Goal: Find specific page/section: Find specific page/section

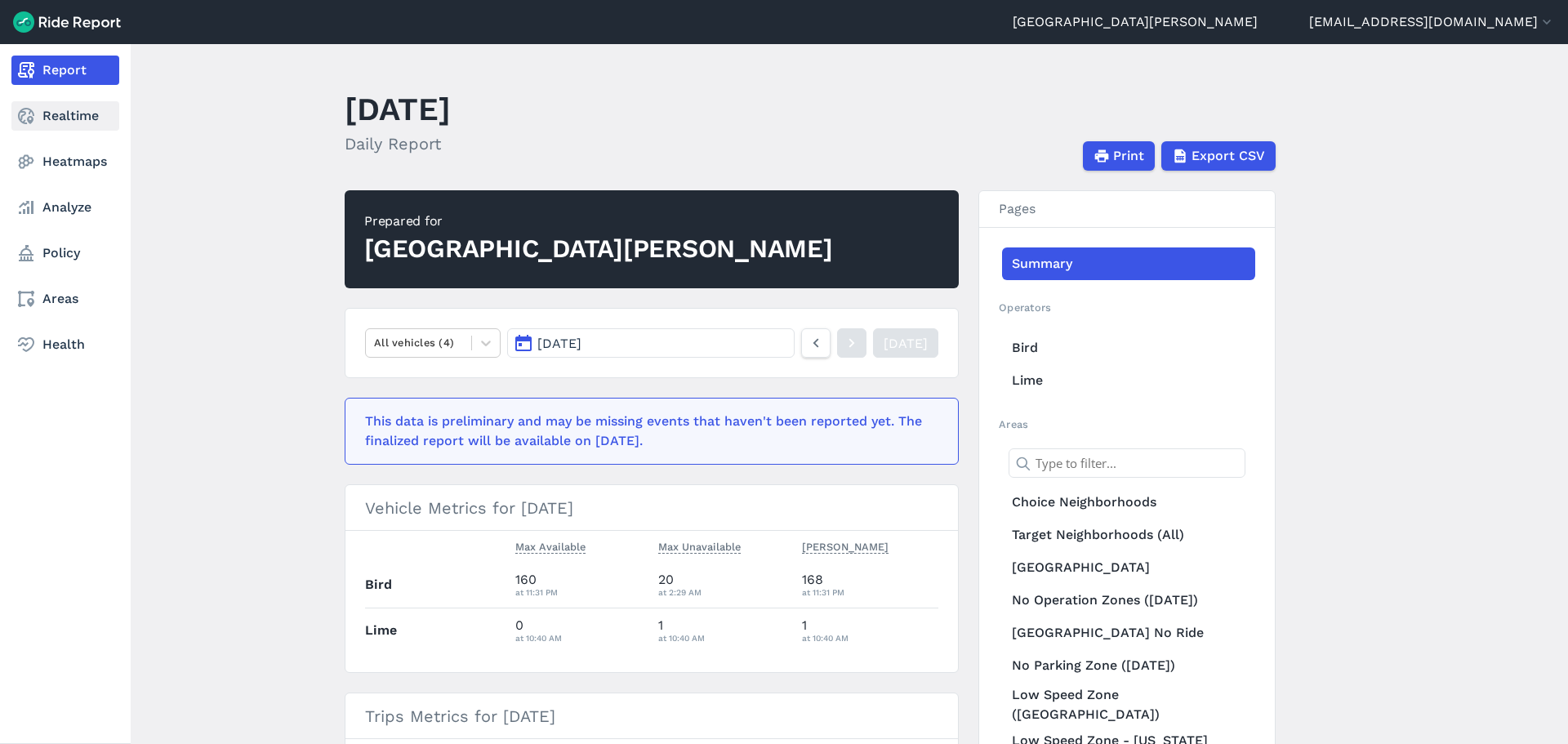
click at [47, 109] on link "Realtime" at bounding box center [65, 116] width 108 height 29
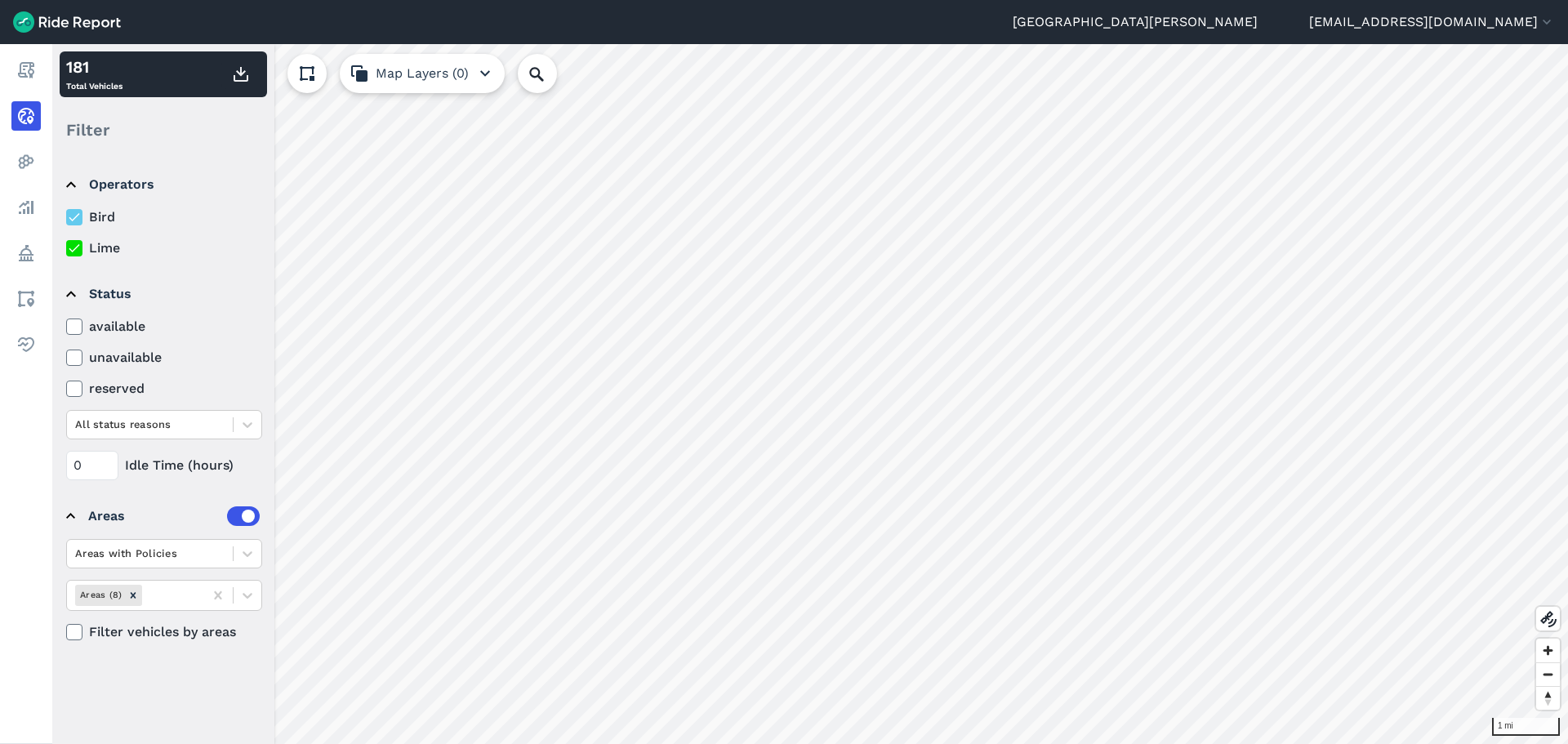
click at [72, 248] on icon at bounding box center [74, 248] width 15 height 16
click at [66, 248] on input "Lime" at bounding box center [66, 244] width 0 height 10
click at [72, 248] on icon at bounding box center [74, 248] width 15 height 16
click at [66, 248] on input "Lime" at bounding box center [66, 244] width 0 height 10
click at [72, 219] on icon at bounding box center [74, 217] width 15 height 16
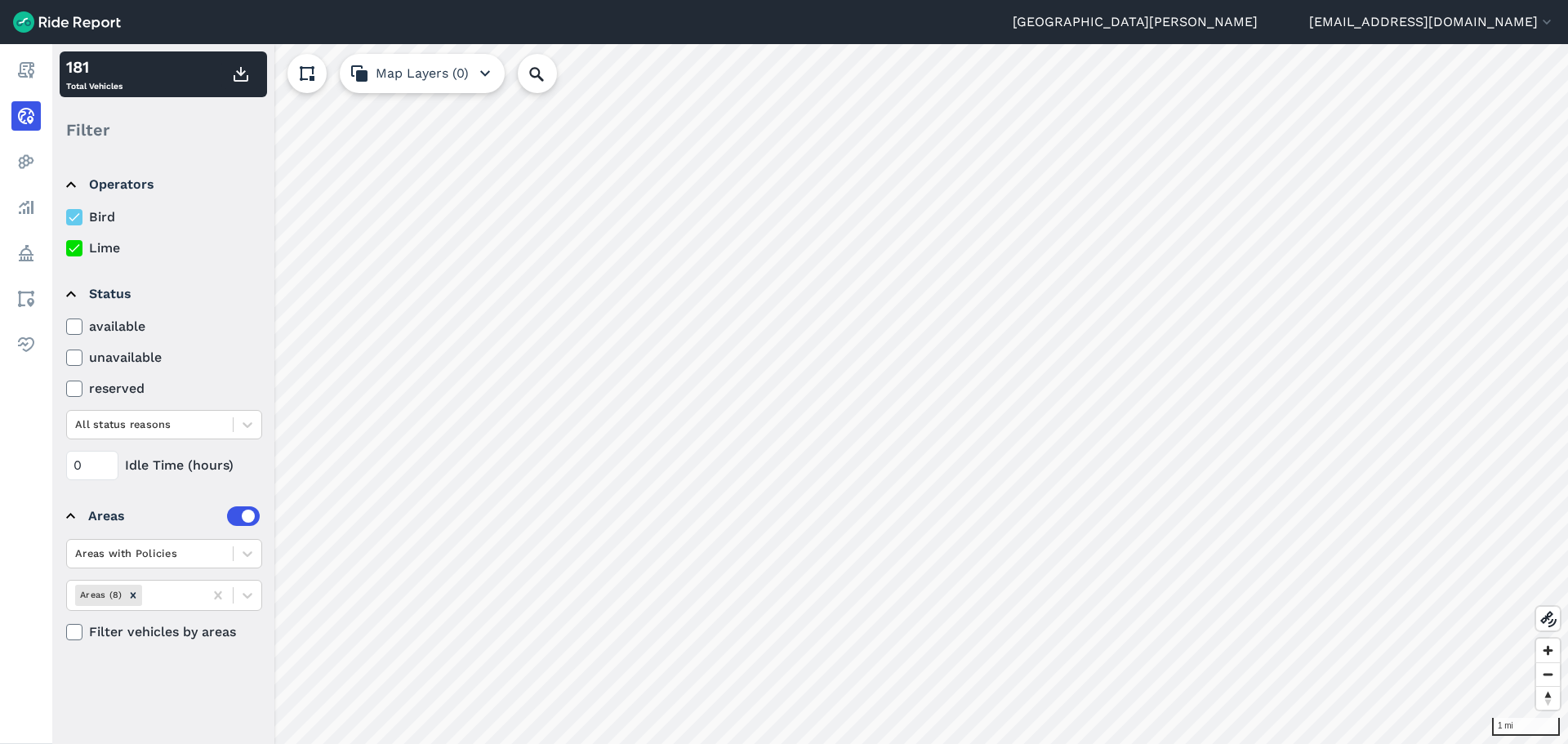
click at [66, 218] on input "Bird" at bounding box center [66, 213] width 0 height 10
click at [136, 592] on icon "Remove Areas (8)" at bounding box center [133, 594] width 11 height 11
click at [134, 601] on div "Remove Areas (8)" at bounding box center [133, 595] width 18 height 21
click at [219, 604] on div at bounding box center [218, 595] width 29 height 29
click at [220, 597] on icon at bounding box center [217, 594] width 8 height 8
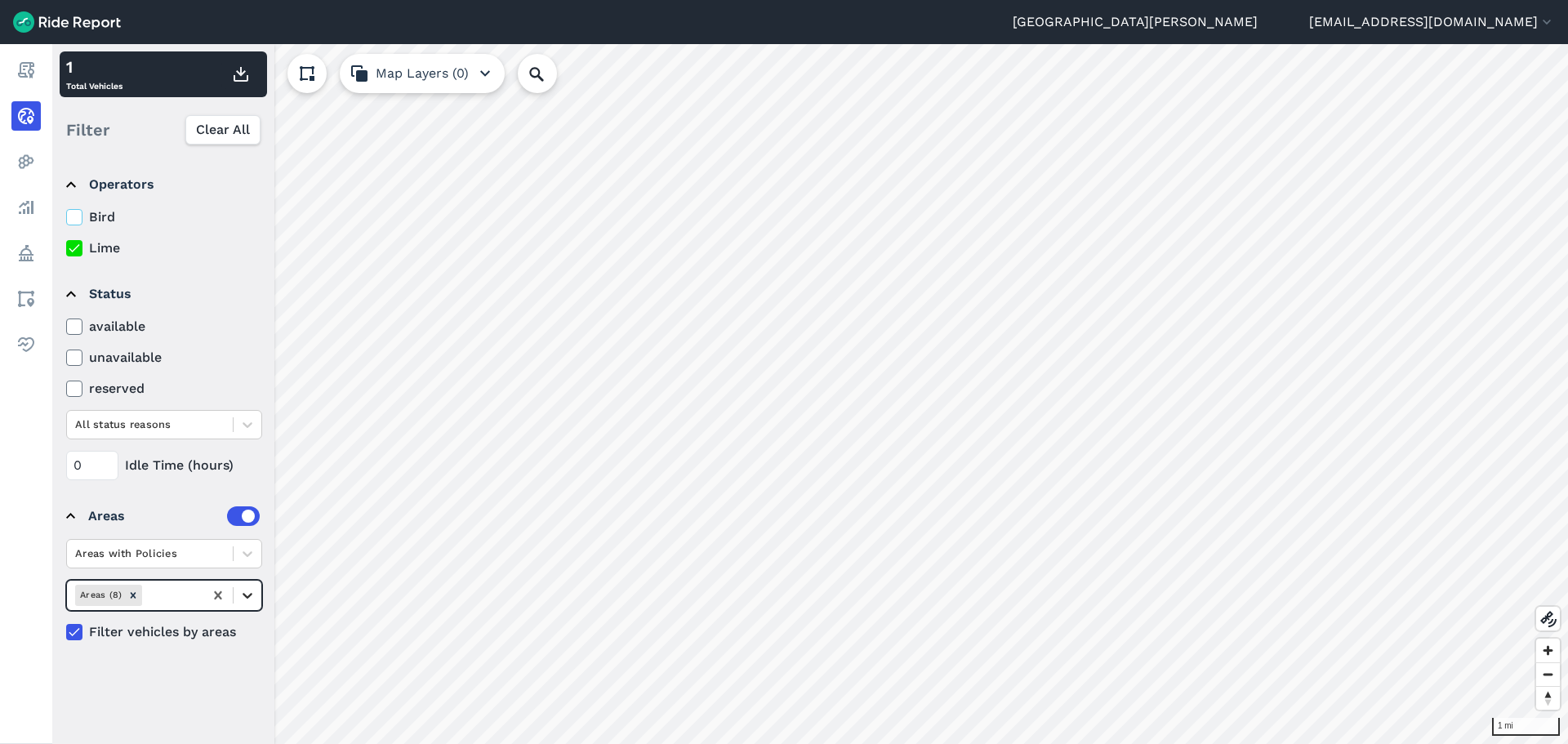
click at [241, 594] on icon at bounding box center [247, 595] width 16 height 16
click at [244, 516] on label at bounding box center [244, 516] width 33 height 20
click at [227, 516] on input "checkbox" at bounding box center [227, 512] width 0 height 10
drag, startPoint x: 76, startPoint y: 221, endPoint x: 75, endPoint y: 234, distance: 13.0
click at [76, 221] on icon at bounding box center [74, 217] width 15 height 16
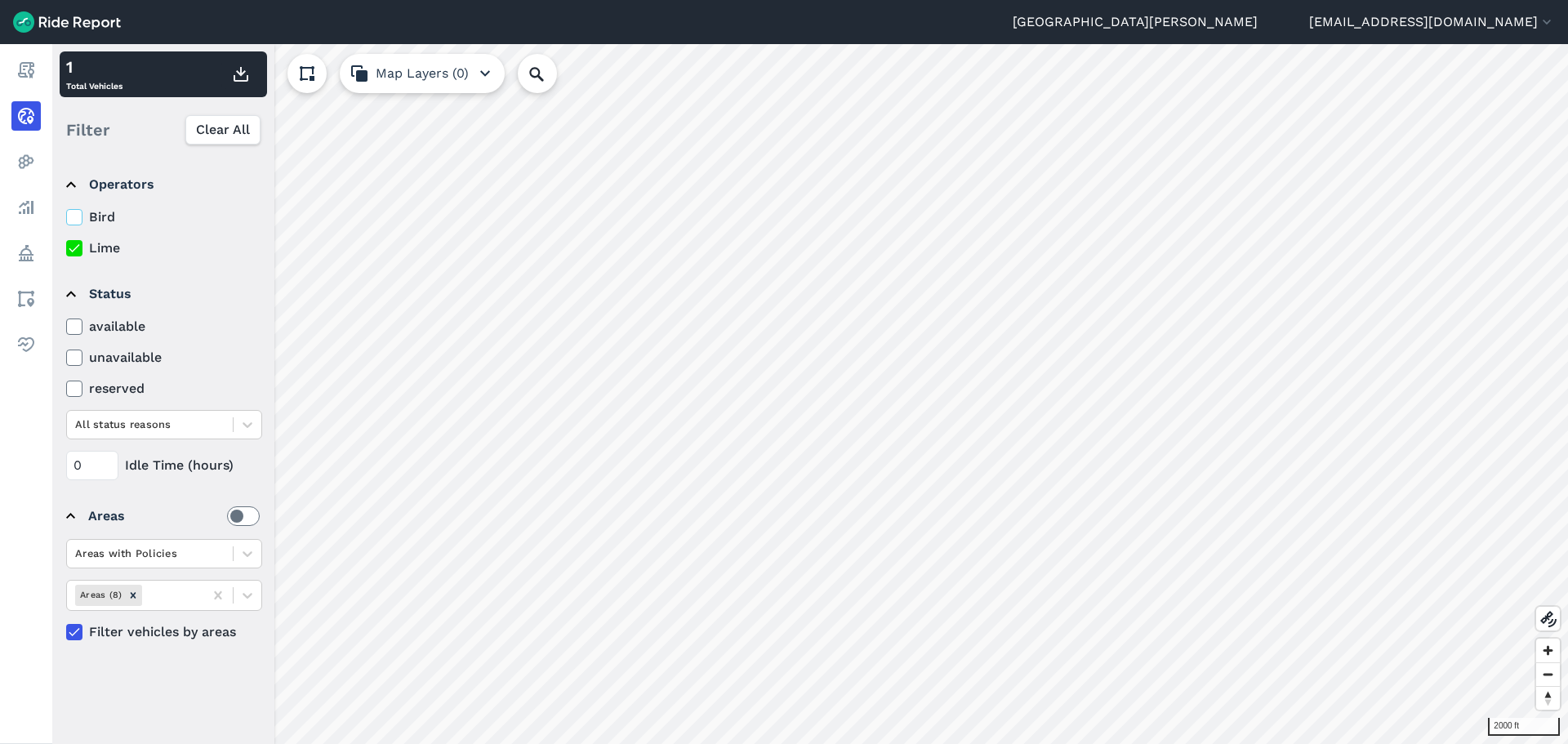
click at [66, 218] on input "Bird" at bounding box center [66, 213] width 0 height 10
click at [75, 253] on icon at bounding box center [74, 248] width 15 height 16
click at [66, 249] on input "Lime" at bounding box center [66, 244] width 0 height 10
